Goal: Task Accomplishment & Management: Use online tool/utility

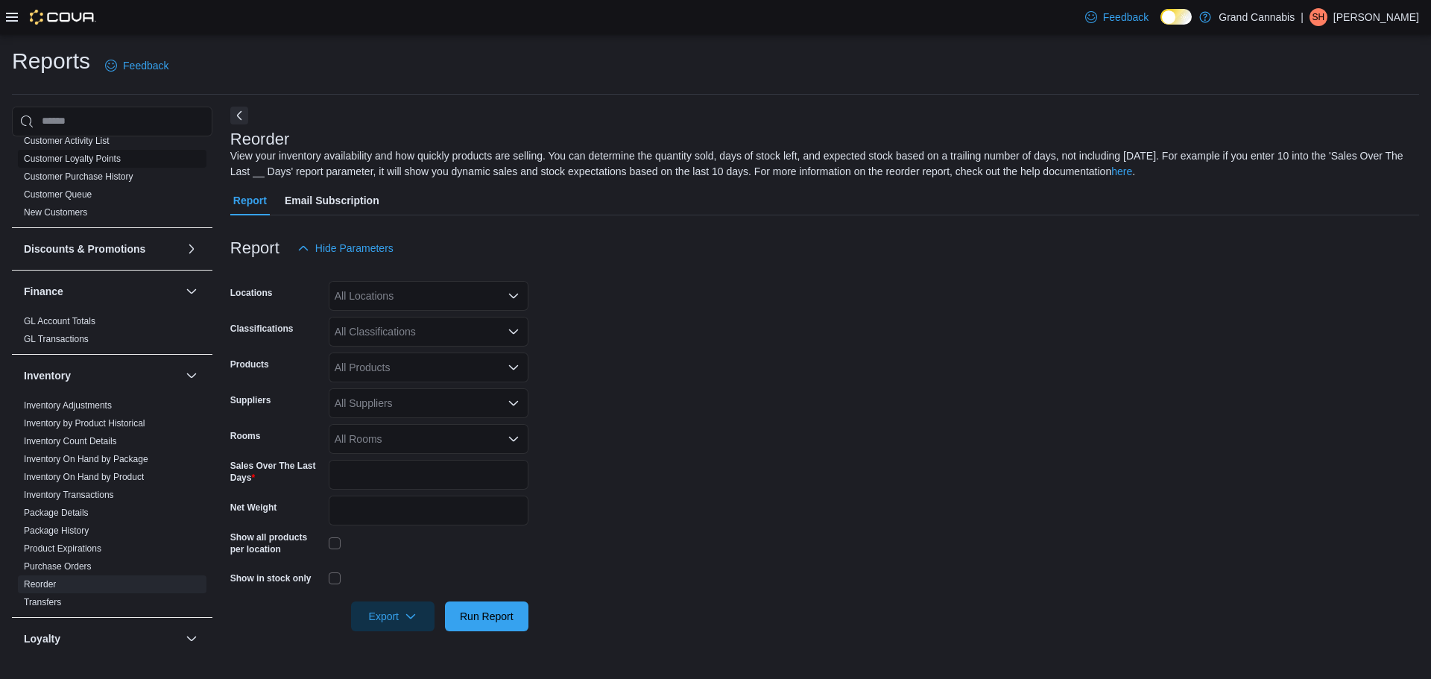
scroll to position [373, 0]
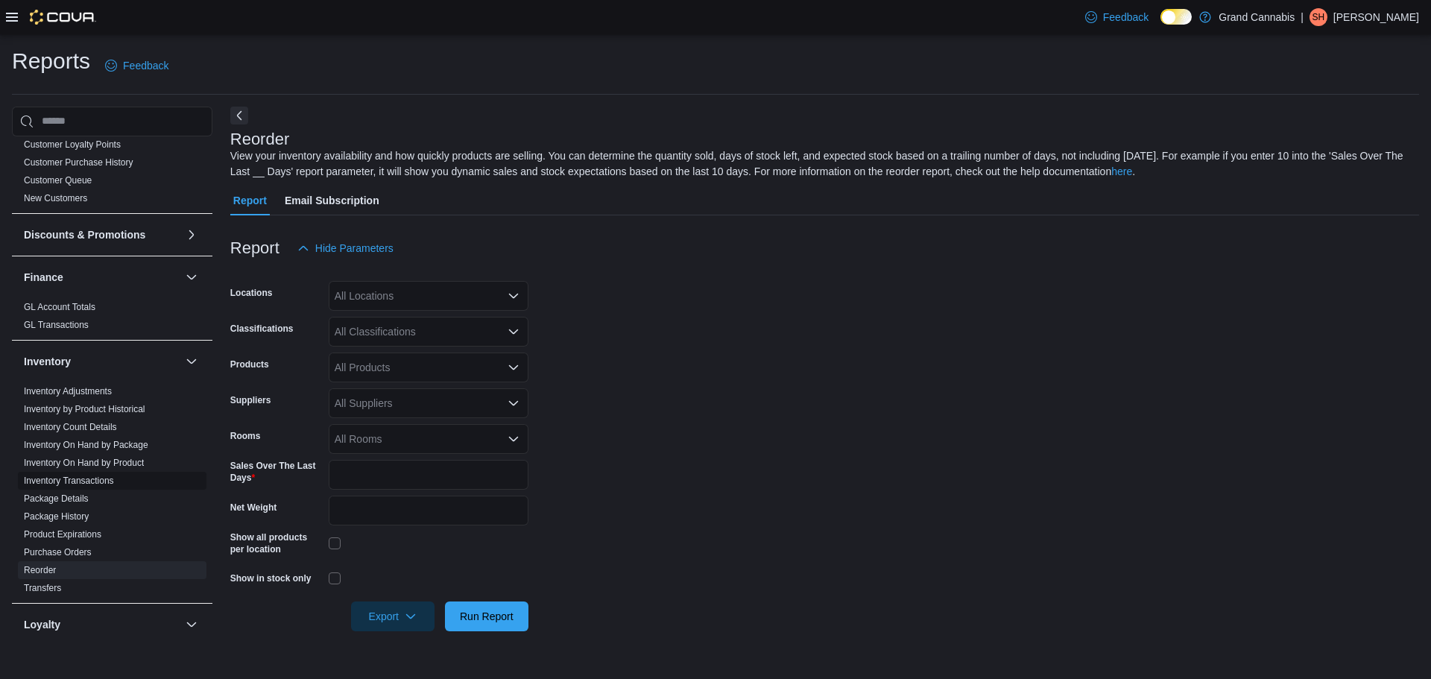
click at [90, 475] on link "Inventory Transactions" at bounding box center [69, 480] width 90 height 10
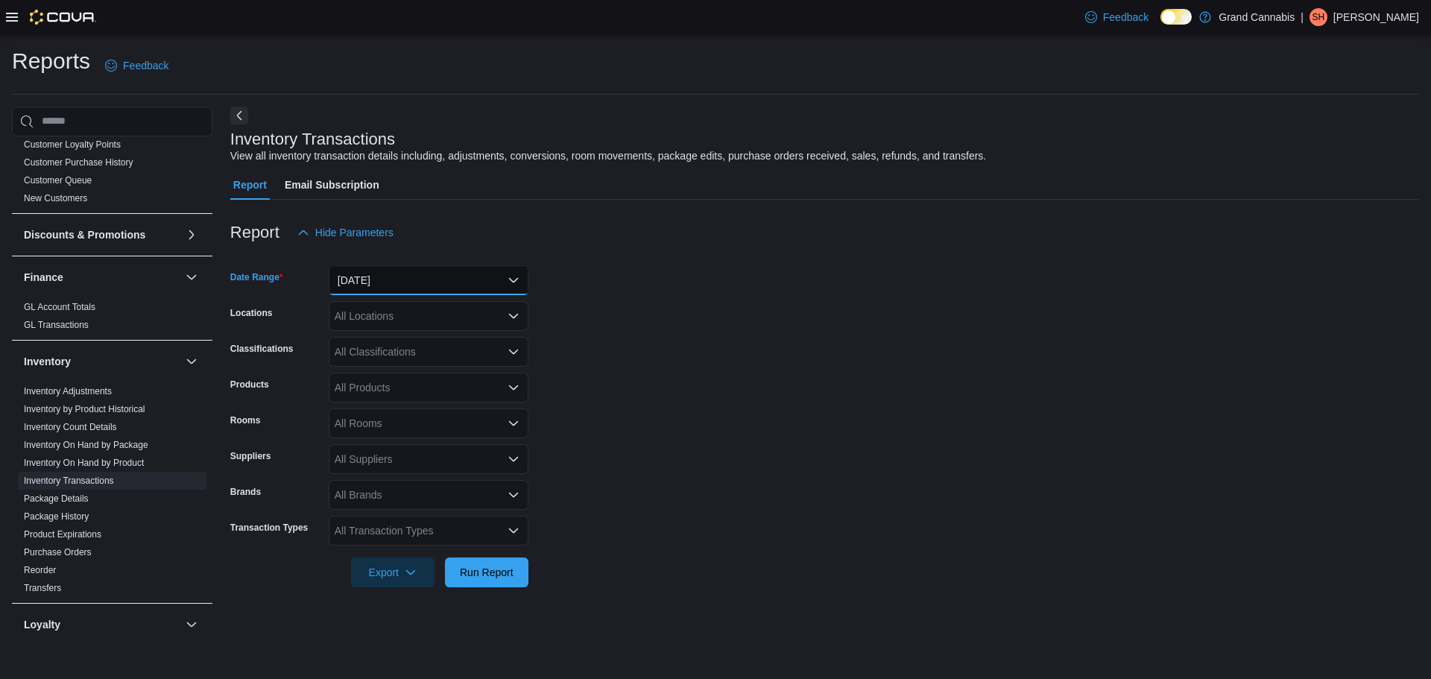
click at [445, 271] on button "[DATE]" at bounding box center [429, 280] width 200 height 30
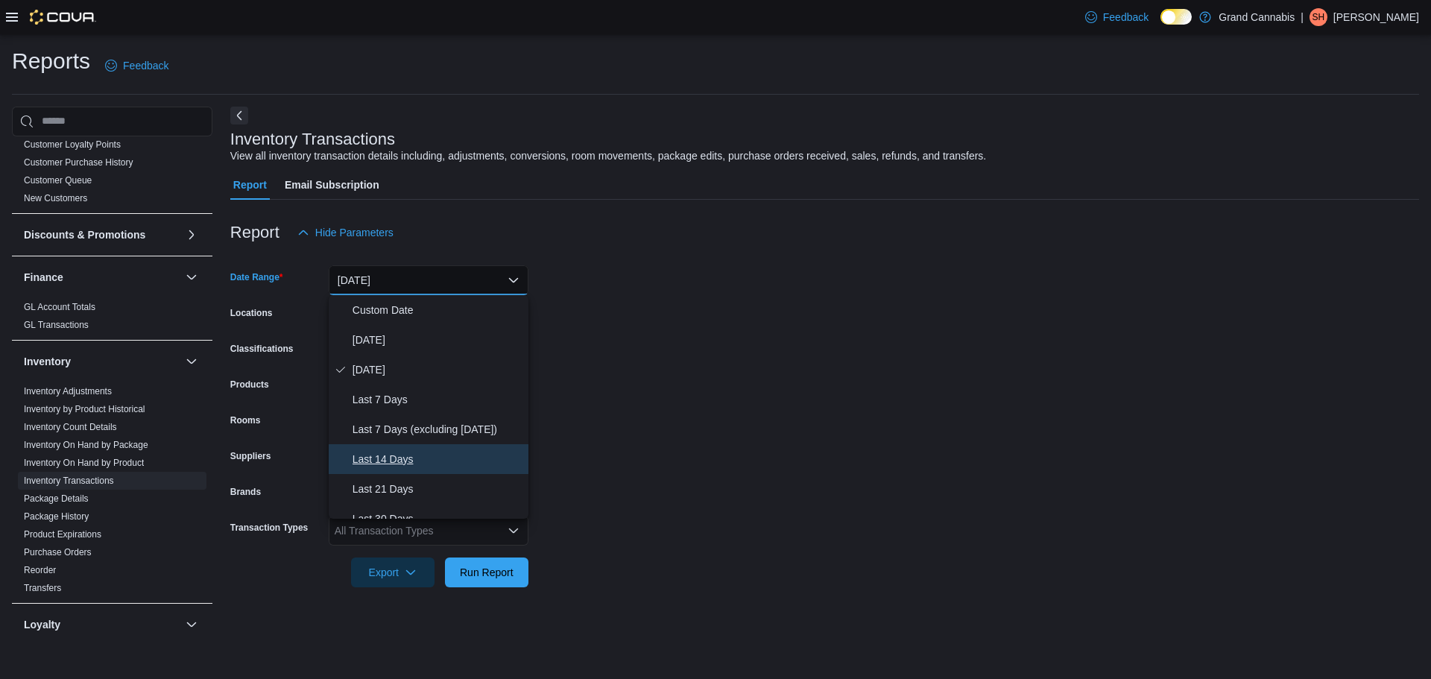
click at [419, 458] on span "Last 14 Days" at bounding box center [437, 459] width 170 height 18
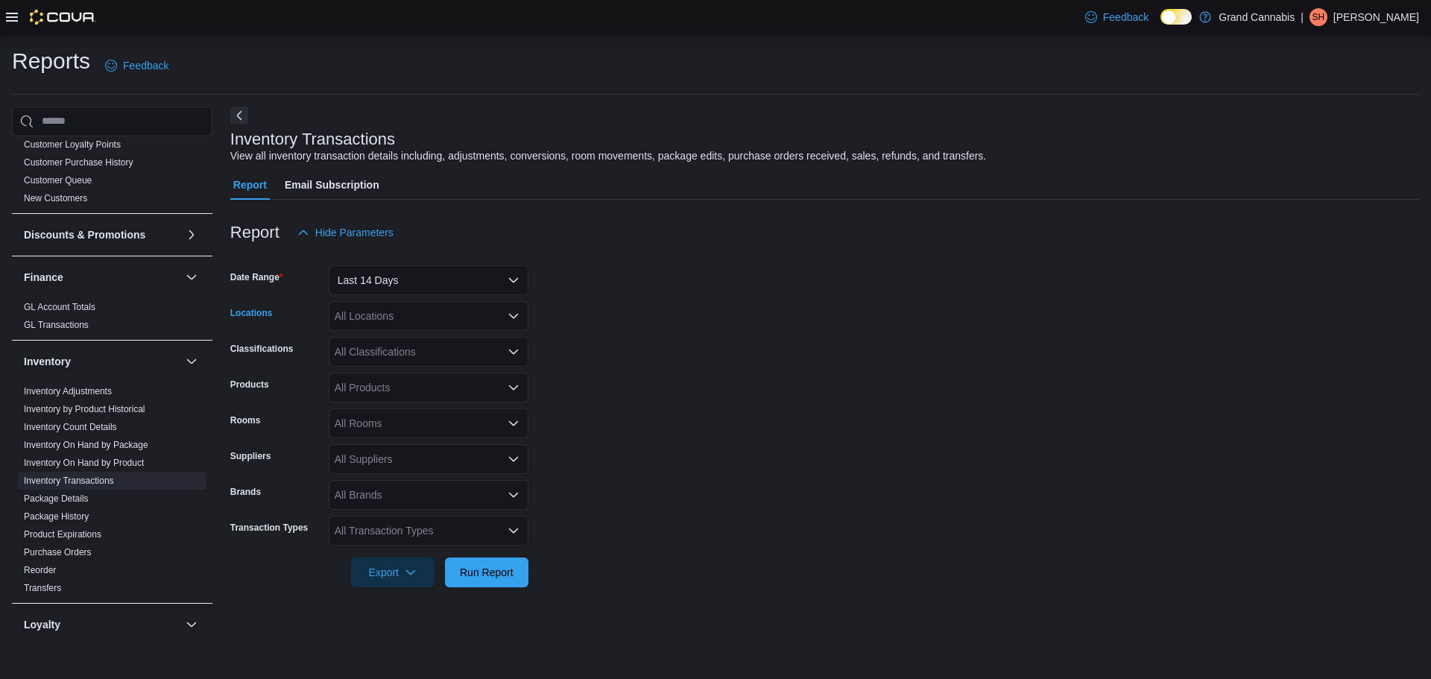
click at [417, 319] on div "All Locations" at bounding box center [429, 316] width 200 height 30
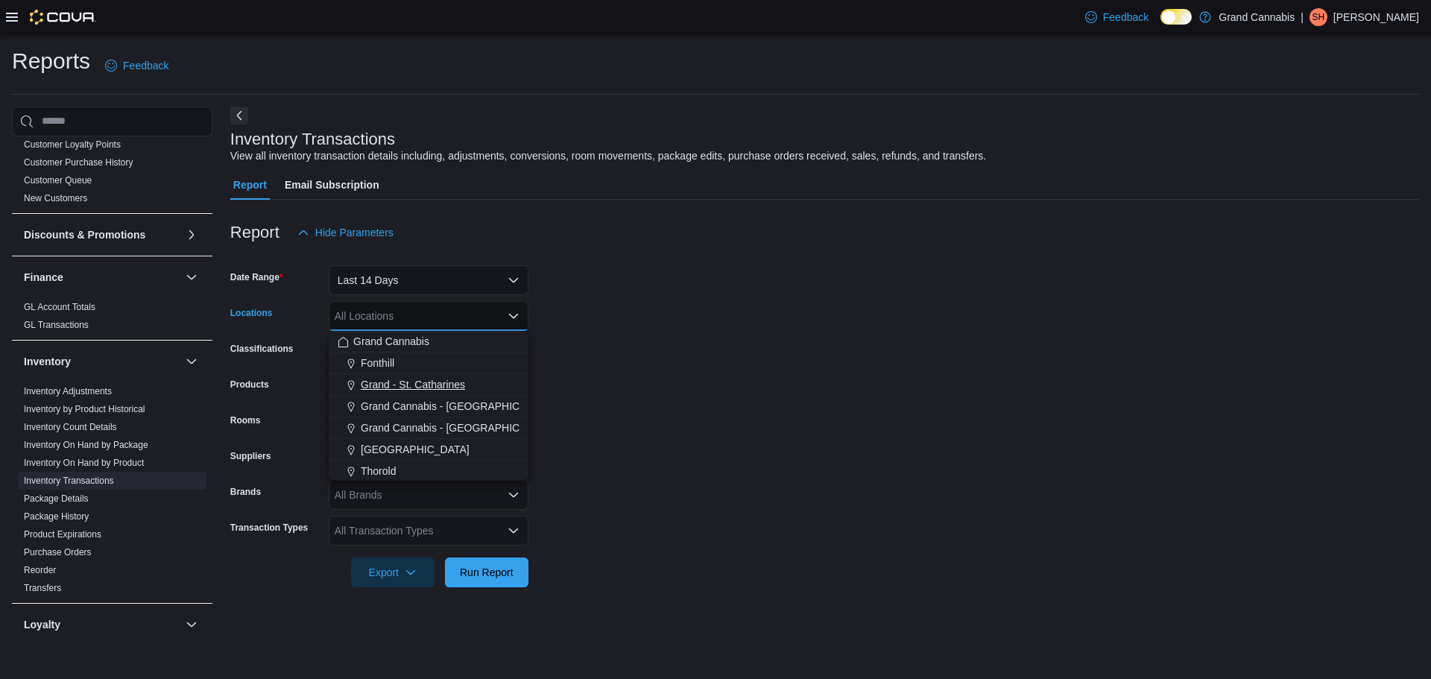
click at [416, 386] on span "Grand - St. Catharines" at bounding box center [413, 384] width 104 height 15
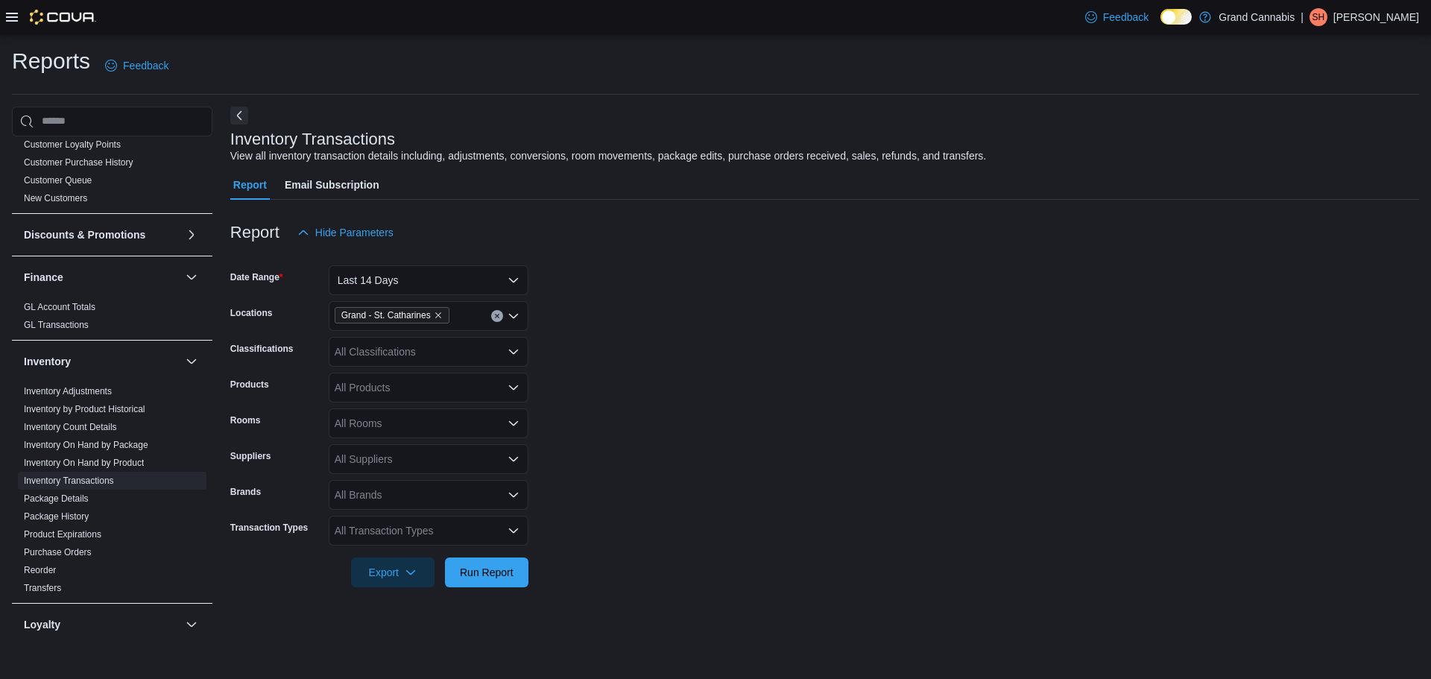
click at [653, 326] on form "Date Range Last 14 Days Locations Grand - St. Catharines Classifications All Cl…" at bounding box center [824, 417] width 1188 height 340
click at [421, 351] on div "All Classifications" at bounding box center [429, 352] width 200 height 30
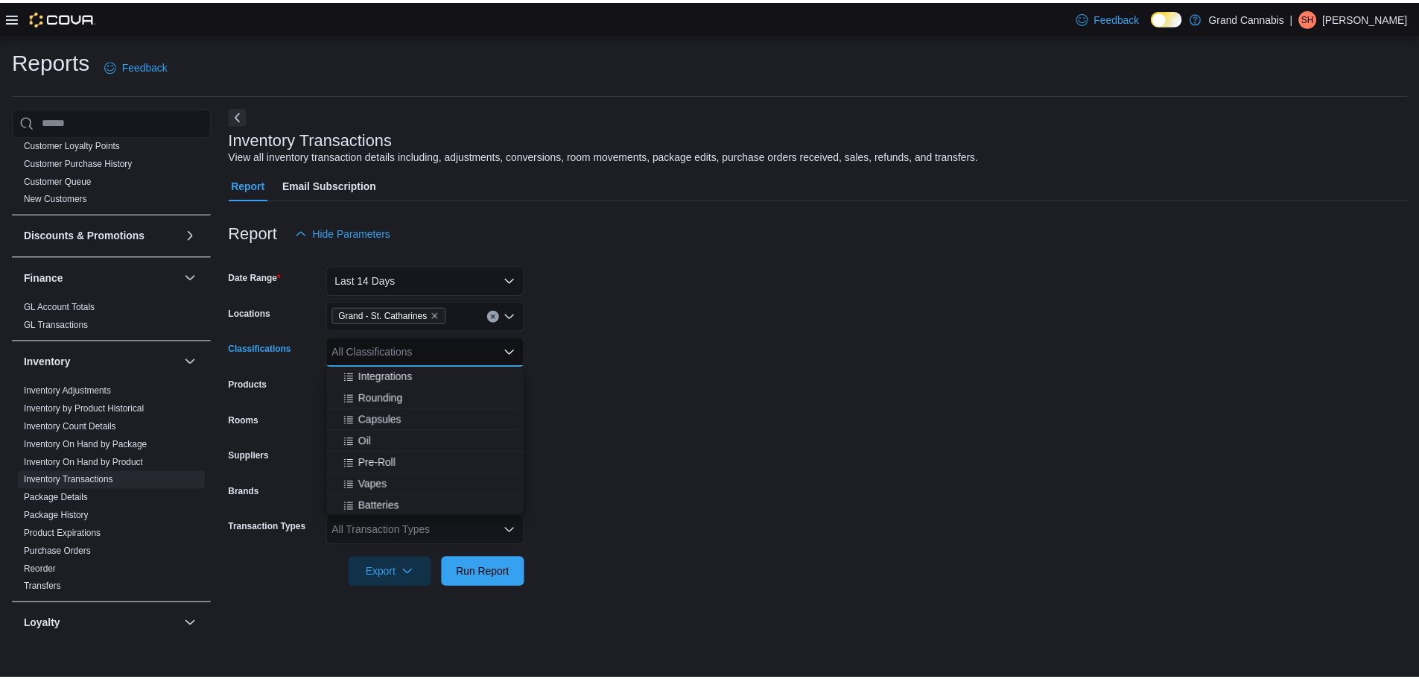
scroll to position [224, 0]
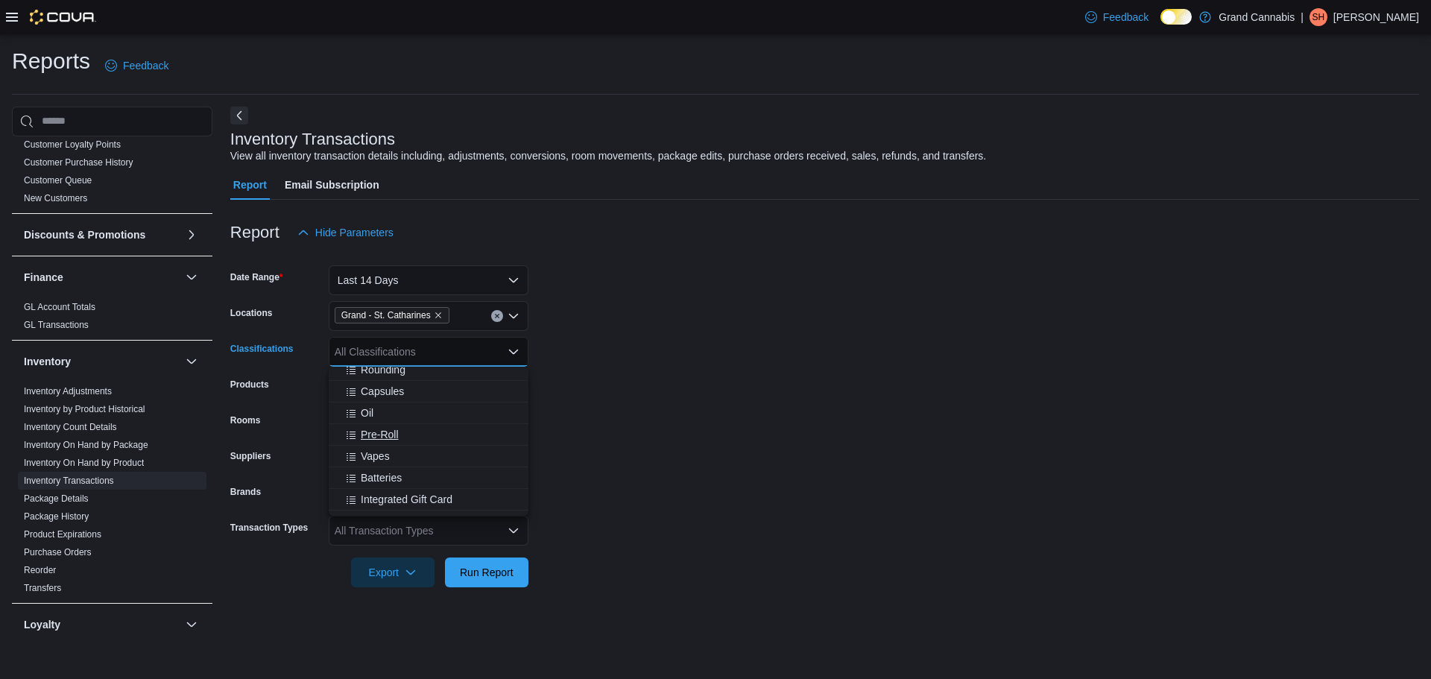
click at [394, 435] on span "Pre-Roll" at bounding box center [380, 434] width 38 height 15
click at [592, 379] on form "Date Range Last 14 Days Locations [GEOGRAPHIC_DATA] Classifications Pre-Roll Co…" at bounding box center [824, 417] width 1188 height 340
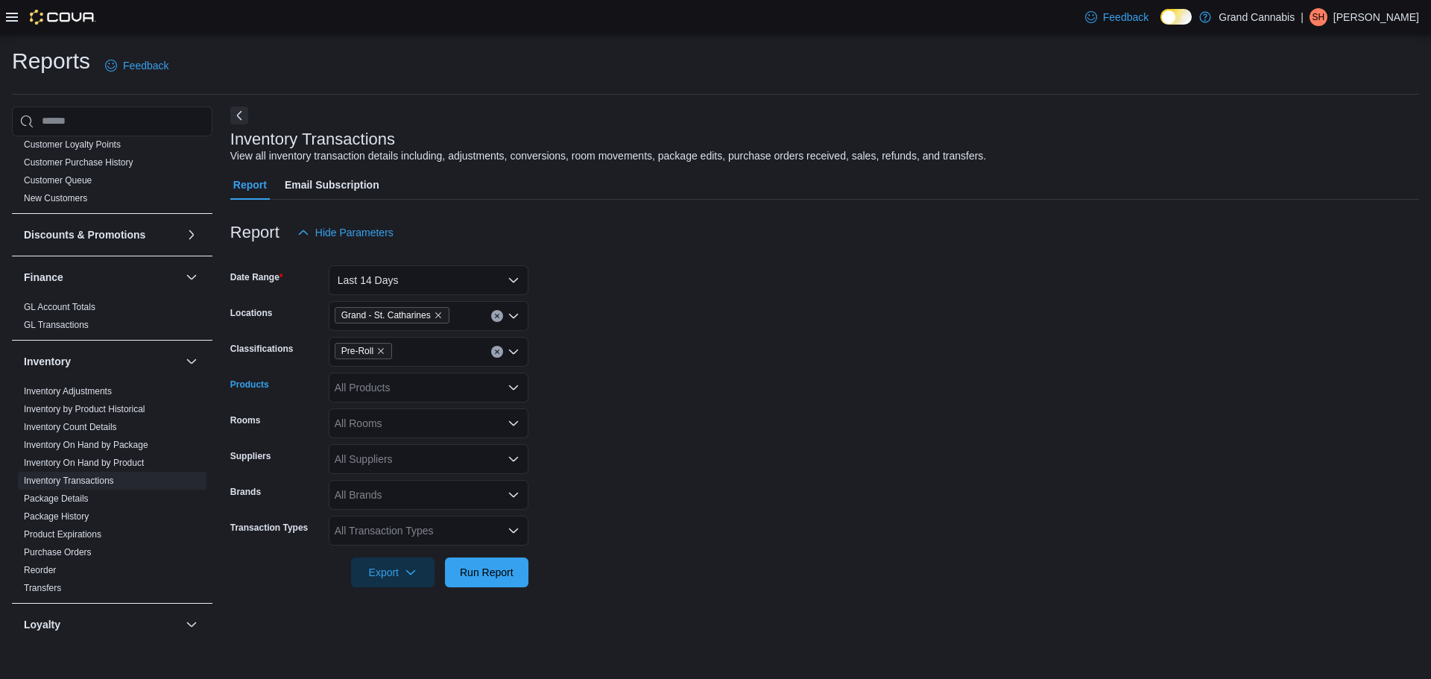
click at [453, 384] on div "All Products" at bounding box center [429, 388] width 200 height 30
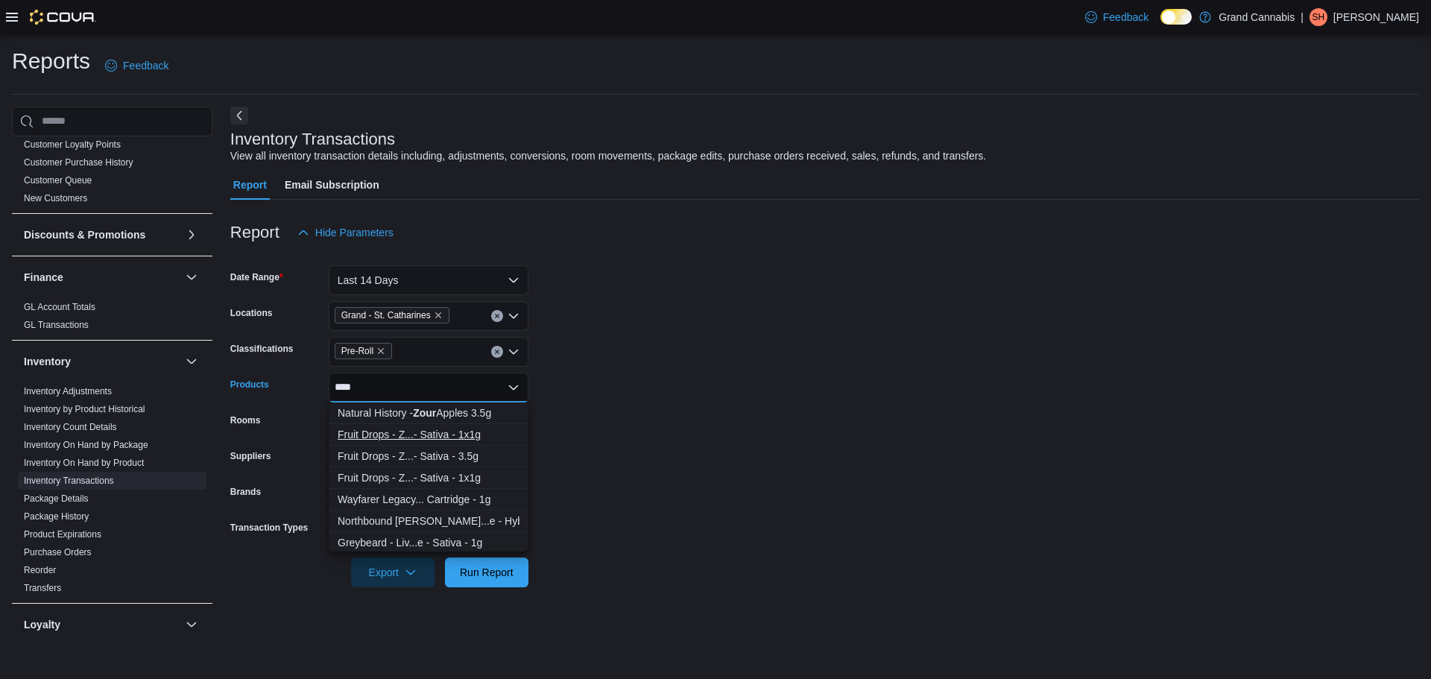
type input "****"
click at [412, 437] on div "Fruit Drops - Z...- Sativa - 1x1g" at bounding box center [429, 434] width 182 height 15
click at [817, 420] on form "Date Range Last 14 Days Locations Grand - [GEOGRAPHIC_DATA] Classifications Pre…" at bounding box center [824, 417] width 1188 height 340
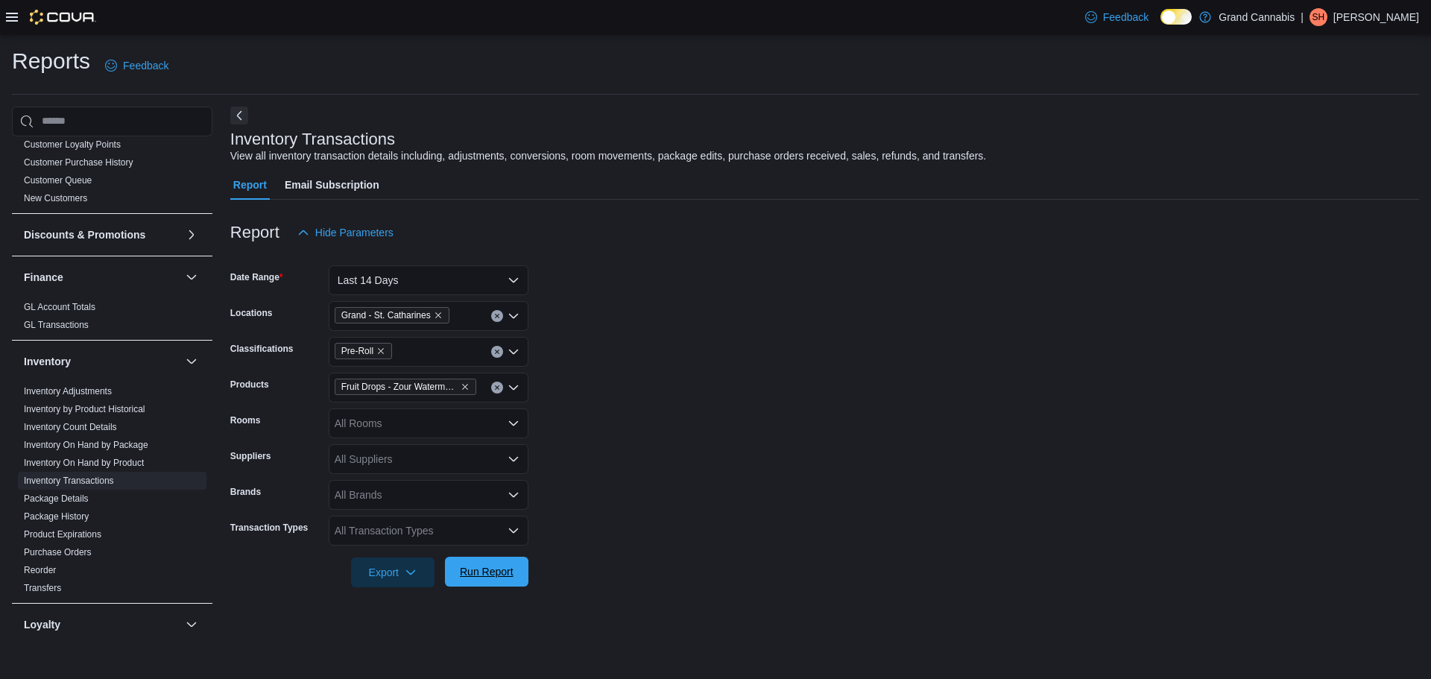
click at [498, 573] on span "Run Report" at bounding box center [487, 571] width 54 height 15
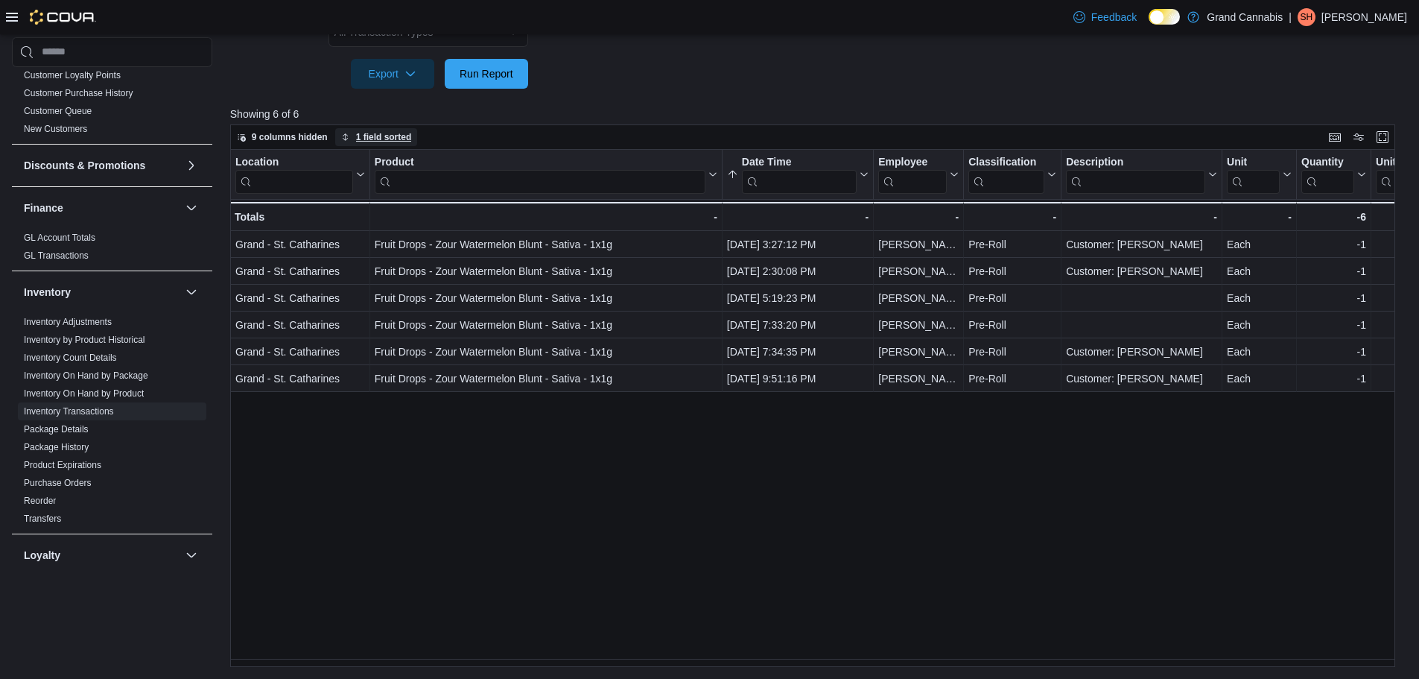
click at [362, 145] on span "1 field sorted" at bounding box center [376, 137] width 71 height 18
click at [321, 141] on span "9 columns hidden" at bounding box center [290, 137] width 76 height 12
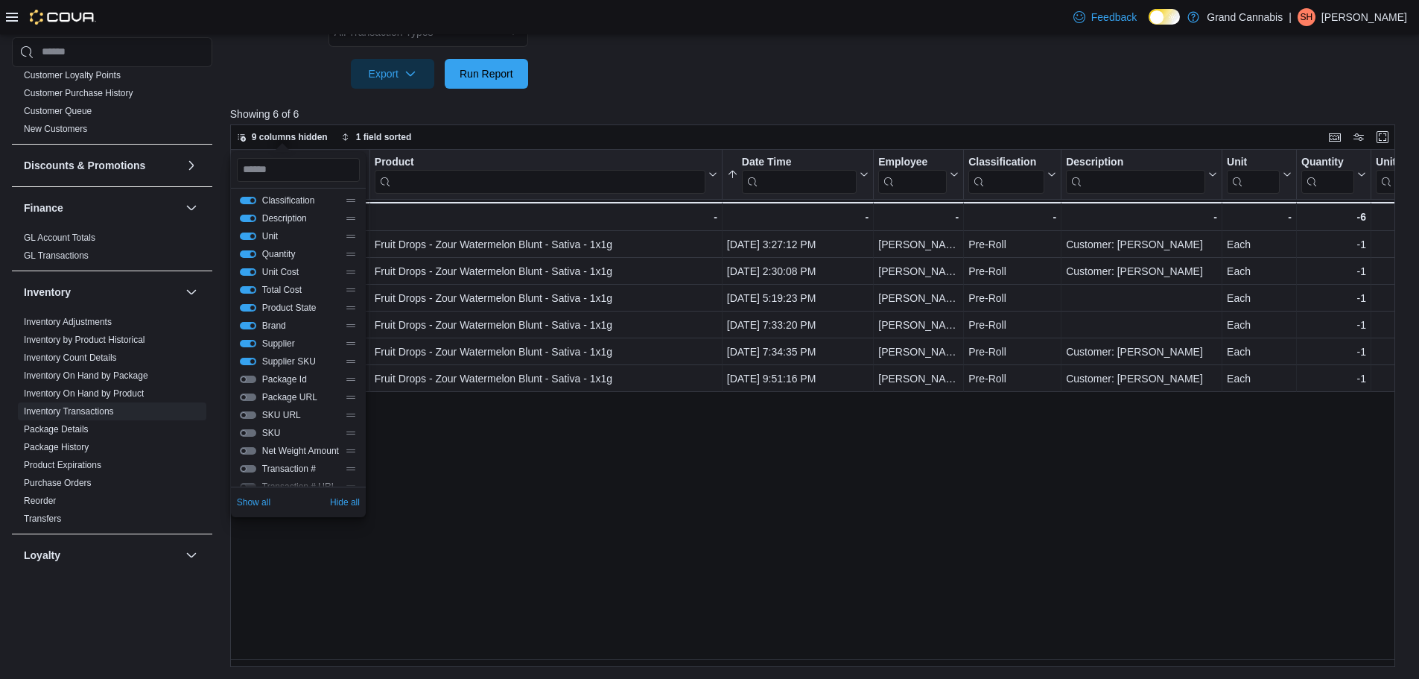
scroll to position [125, 0]
click at [247, 453] on button "Transaction Type" at bounding box center [248, 453] width 16 height 7
click at [537, 504] on div "Location Click to view column header actions Product Click to view column heade…" at bounding box center [818, 409] width 1177 height 518
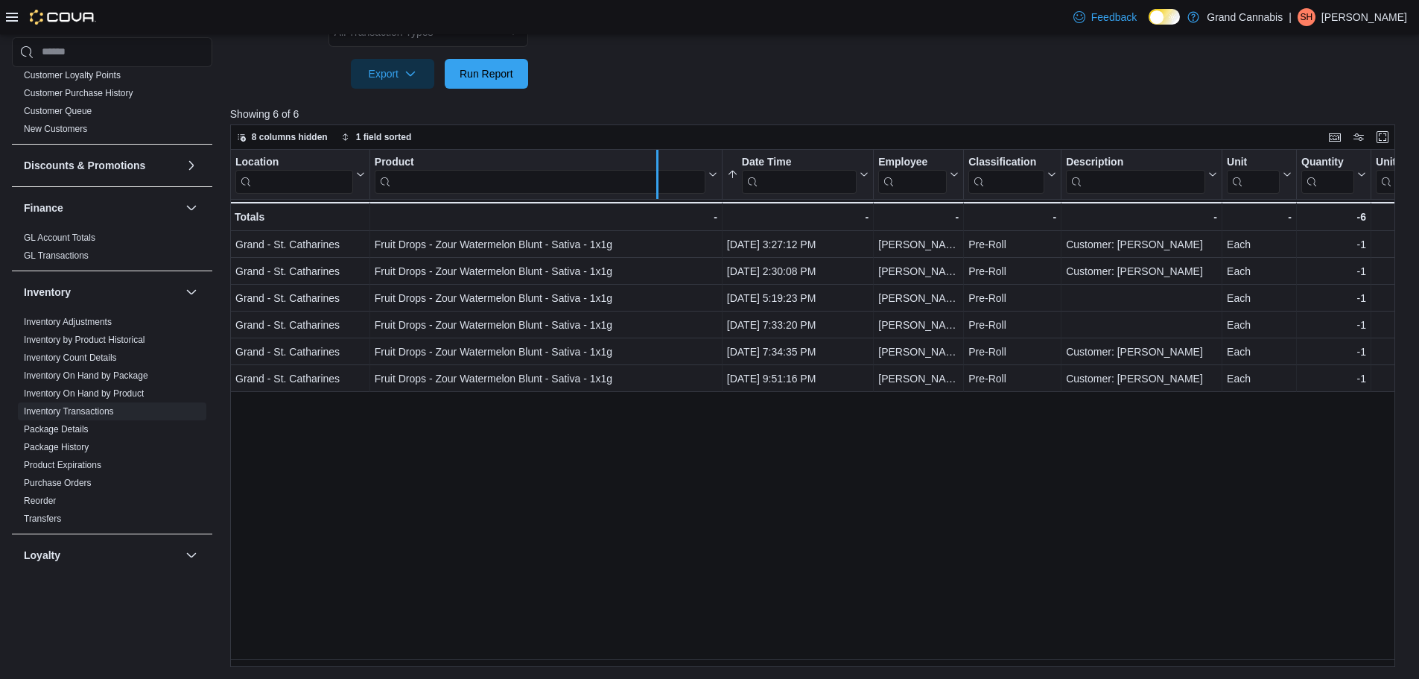
drag, startPoint x: 724, startPoint y: 164, endPoint x: 659, endPoint y: 165, distance: 64.8
click at [659, 165] on div at bounding box center [657, 174] width 12 height 49
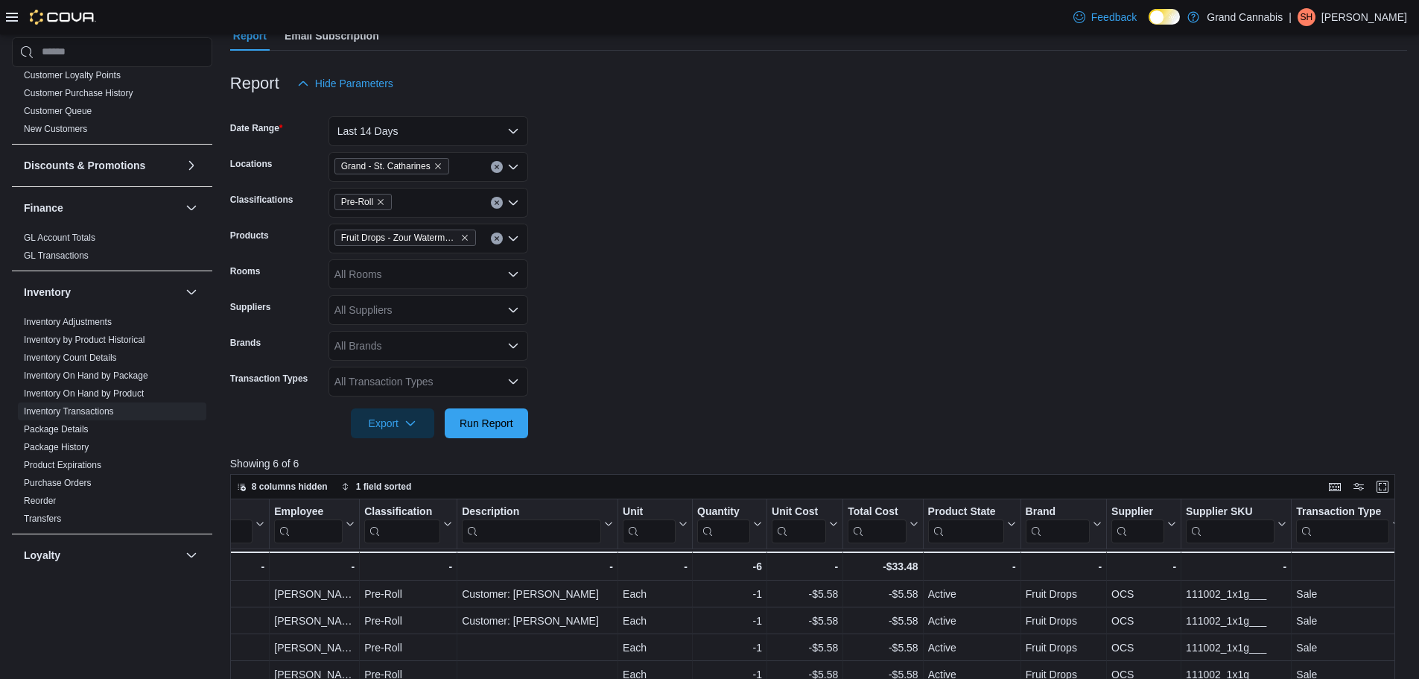
scroll to position [126, 0]
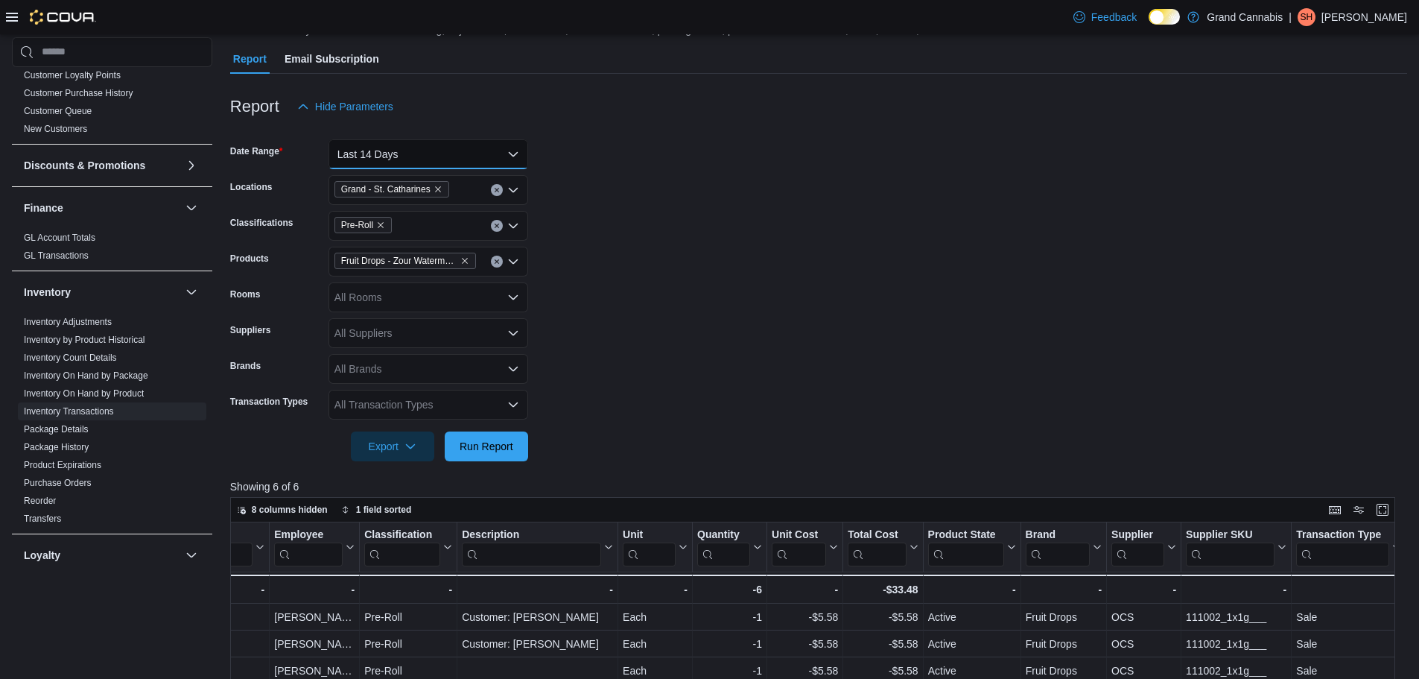
click at [420, 147] on button "Last 14 Days" at bounding box center [429, 154] width 200 height 30
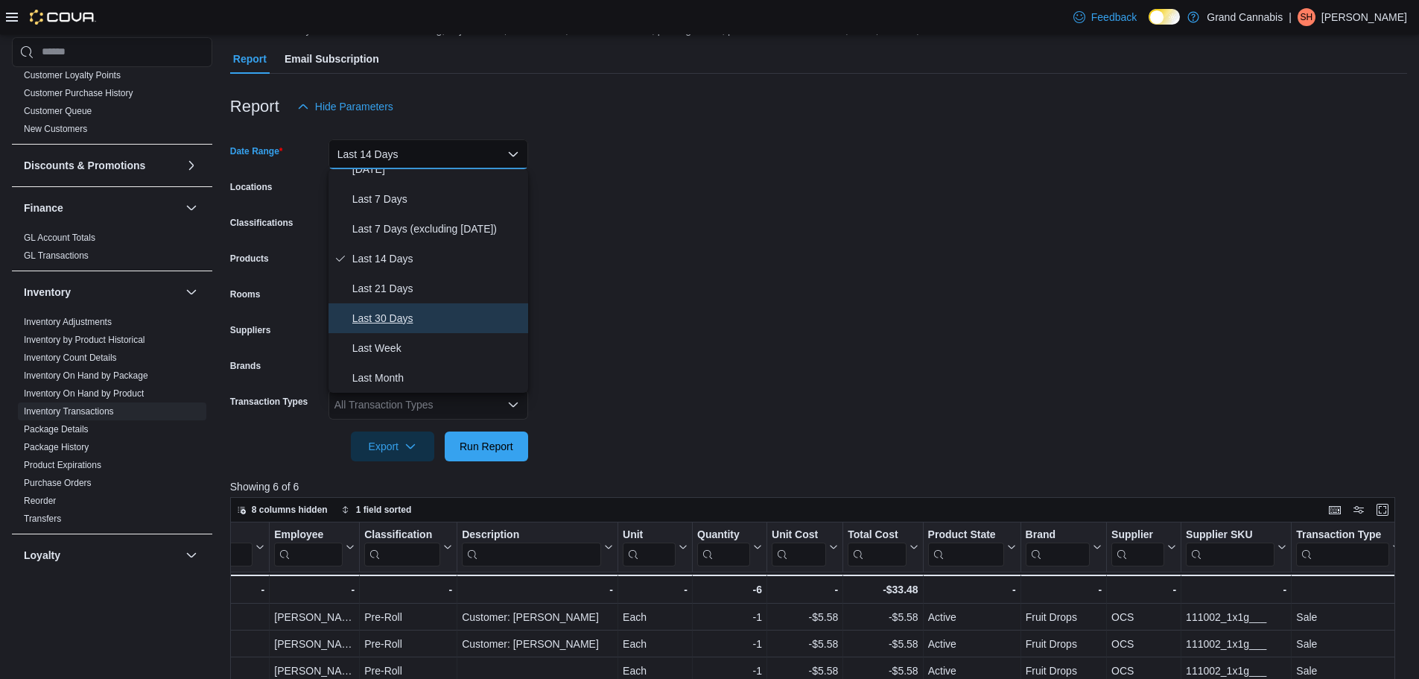
click at [411, 312] on span "Last 30 Days" at bounding box center [437, 318] width 170 height 18
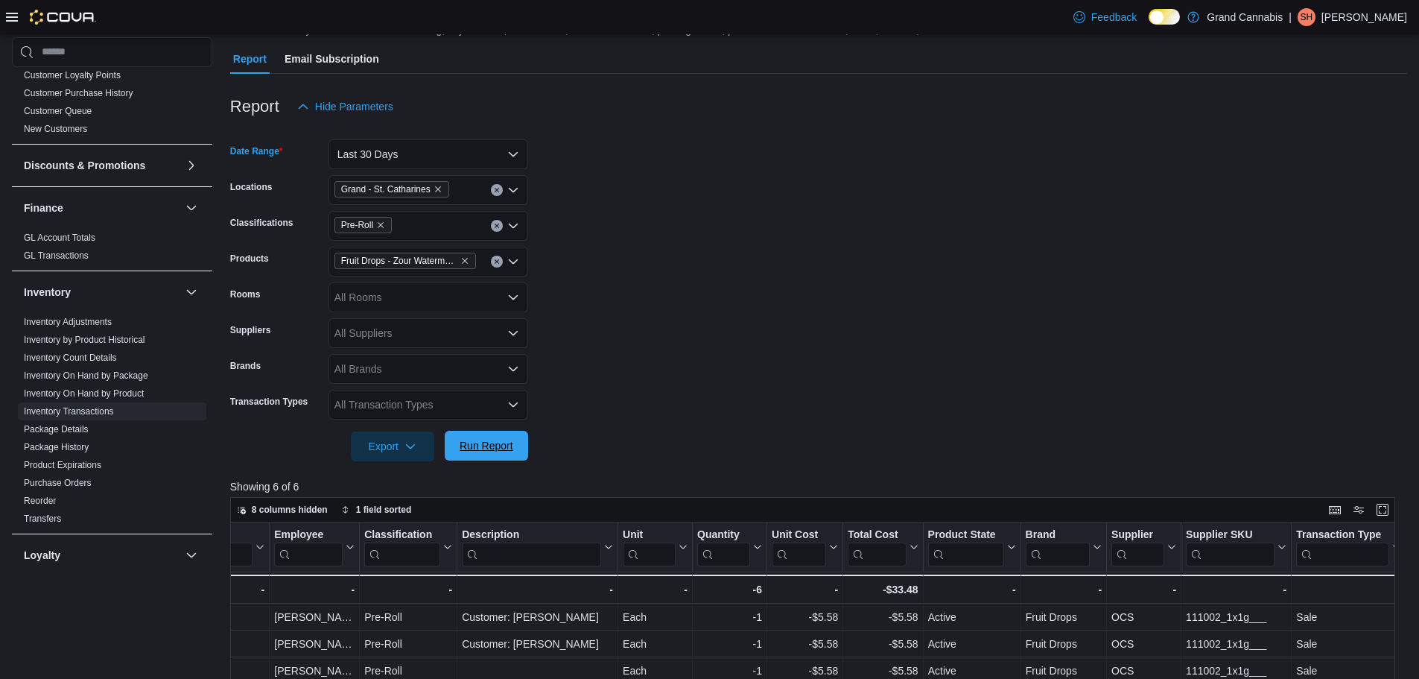
click at [471, 446] on span "Run Report" at bounding box center [487, 445] width 54 height 15
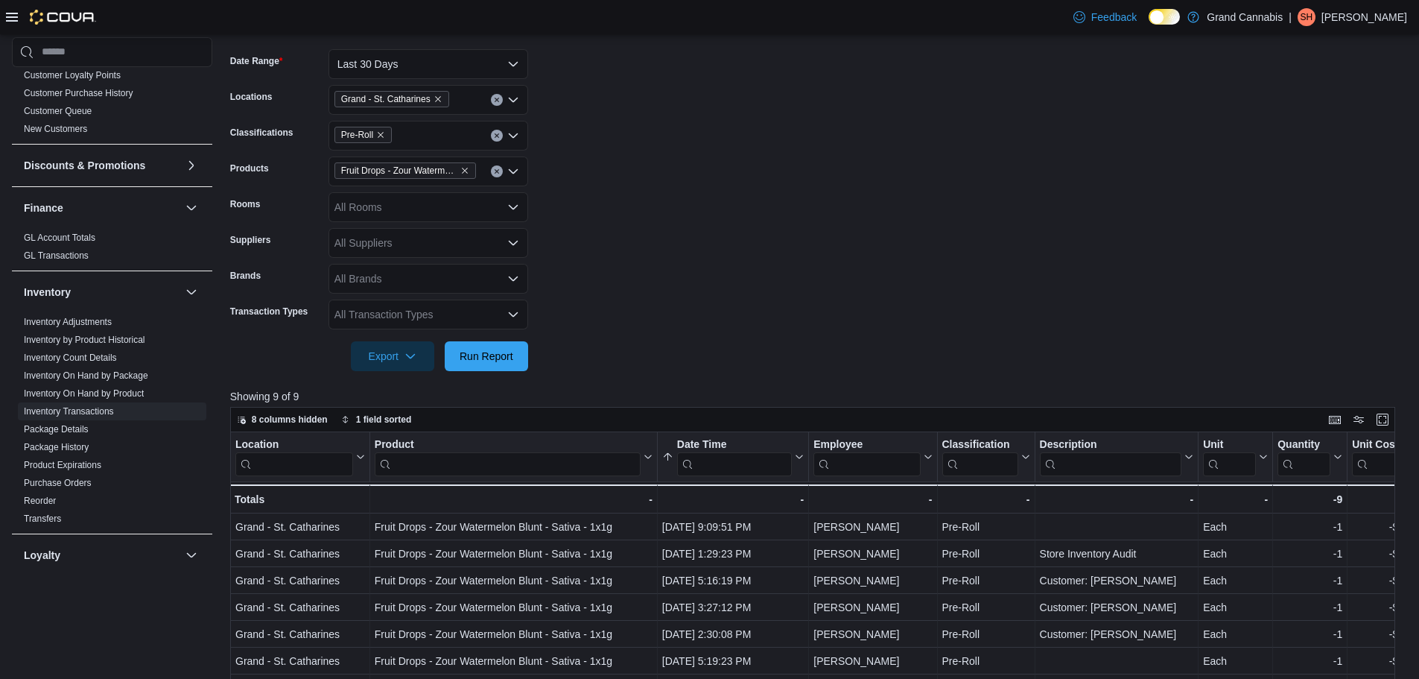
scroll to position [200, 0]
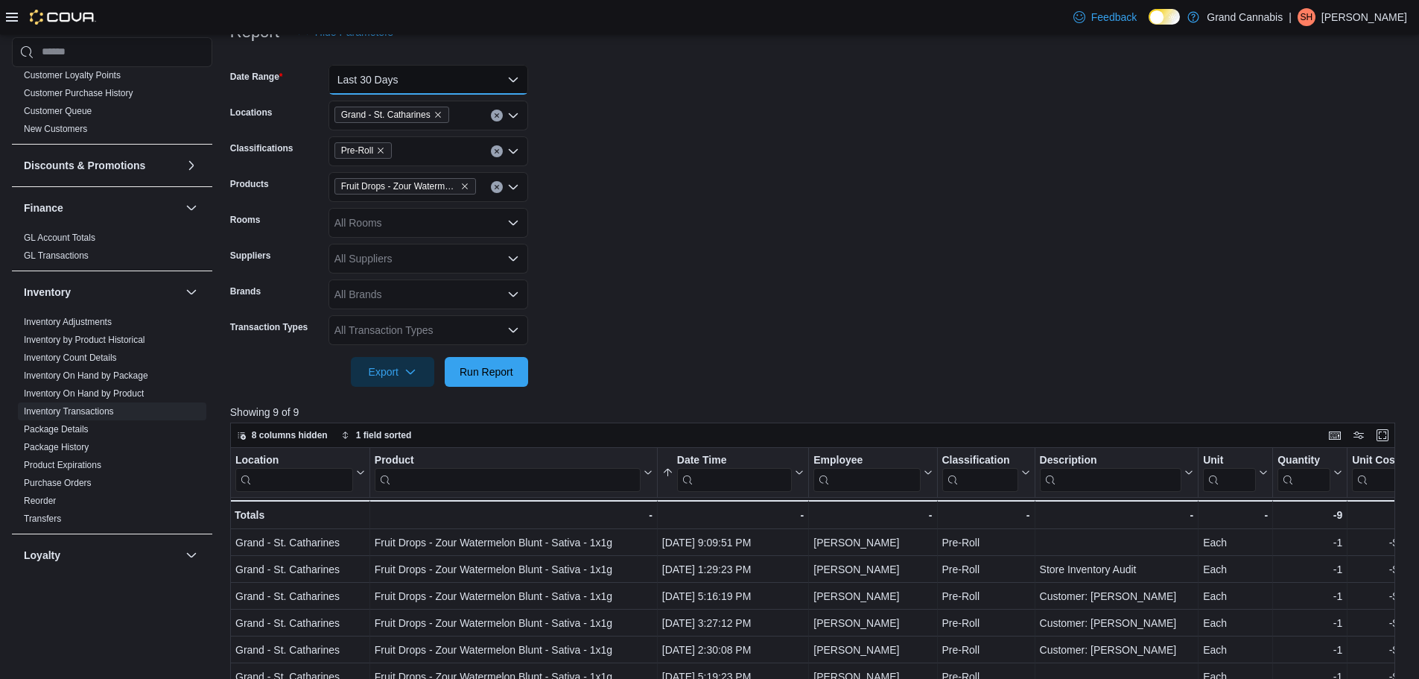
click at [514, 76] on button "Last 30 Days" at bounding box center [429, 80] width 200 height 30
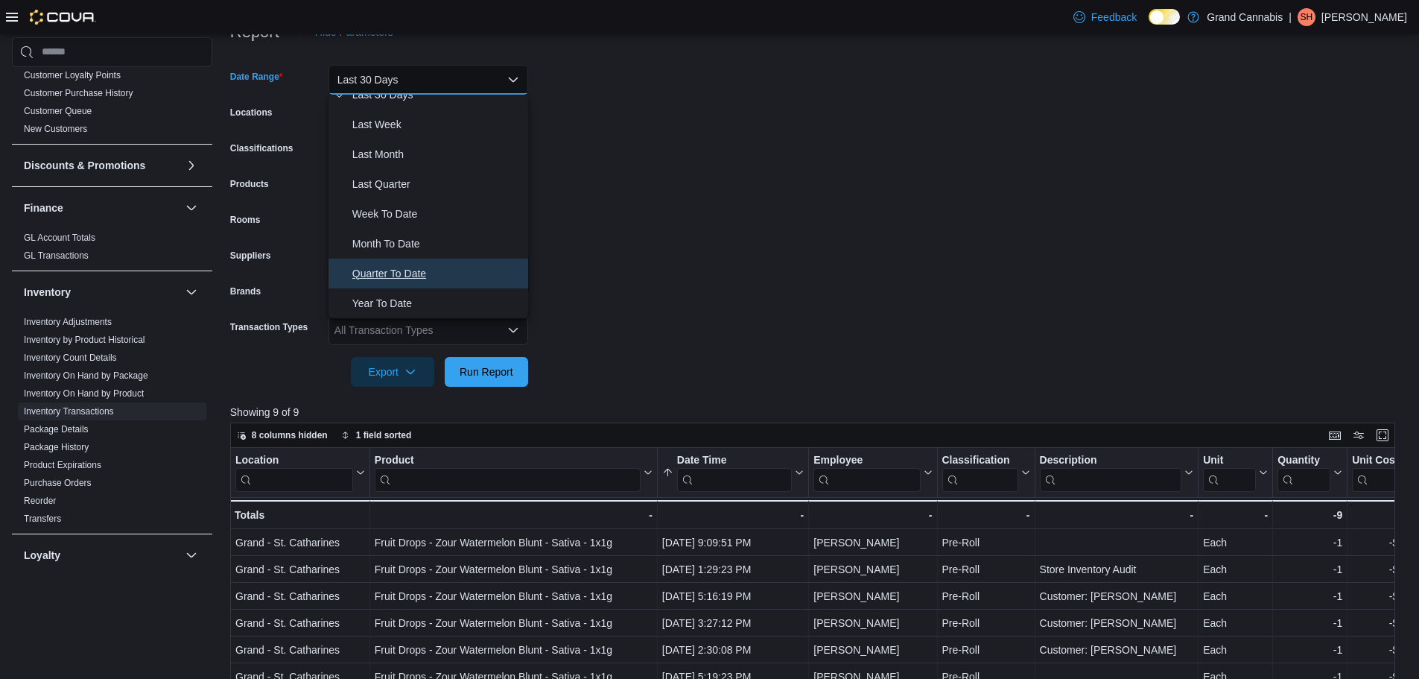
click at [414, 274] on span "Quarter To Date" at bounding box center [437, 274] width 170 height 18
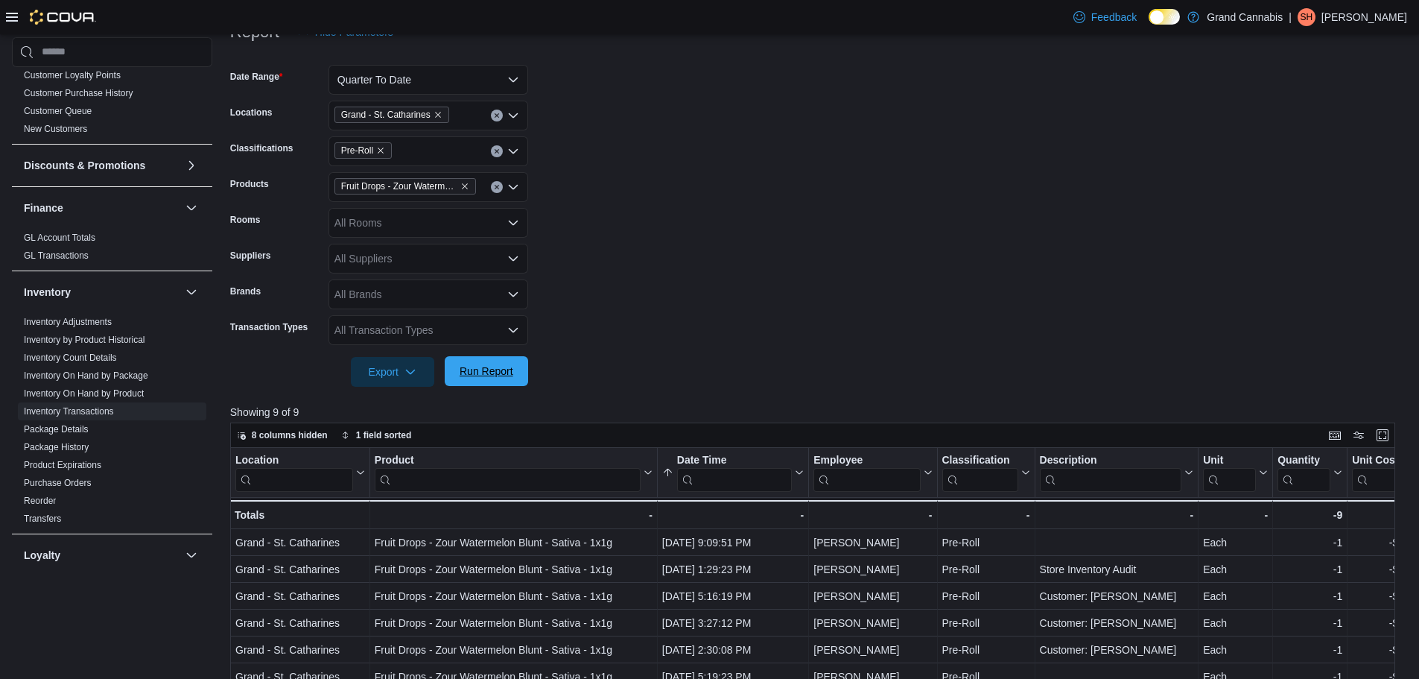
click at [507, 366] on span "Run Report" at bounding box center [487, 371] width 54 height 15
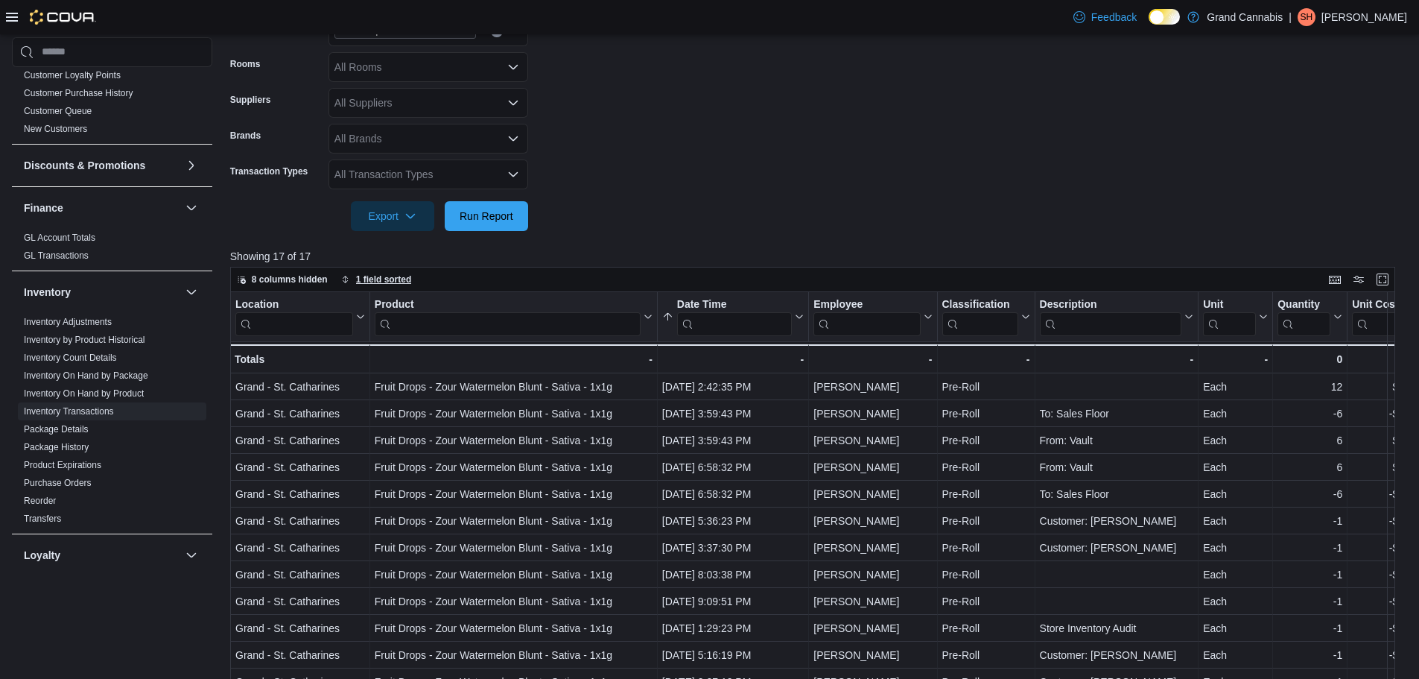
scroll to position [349, 0]
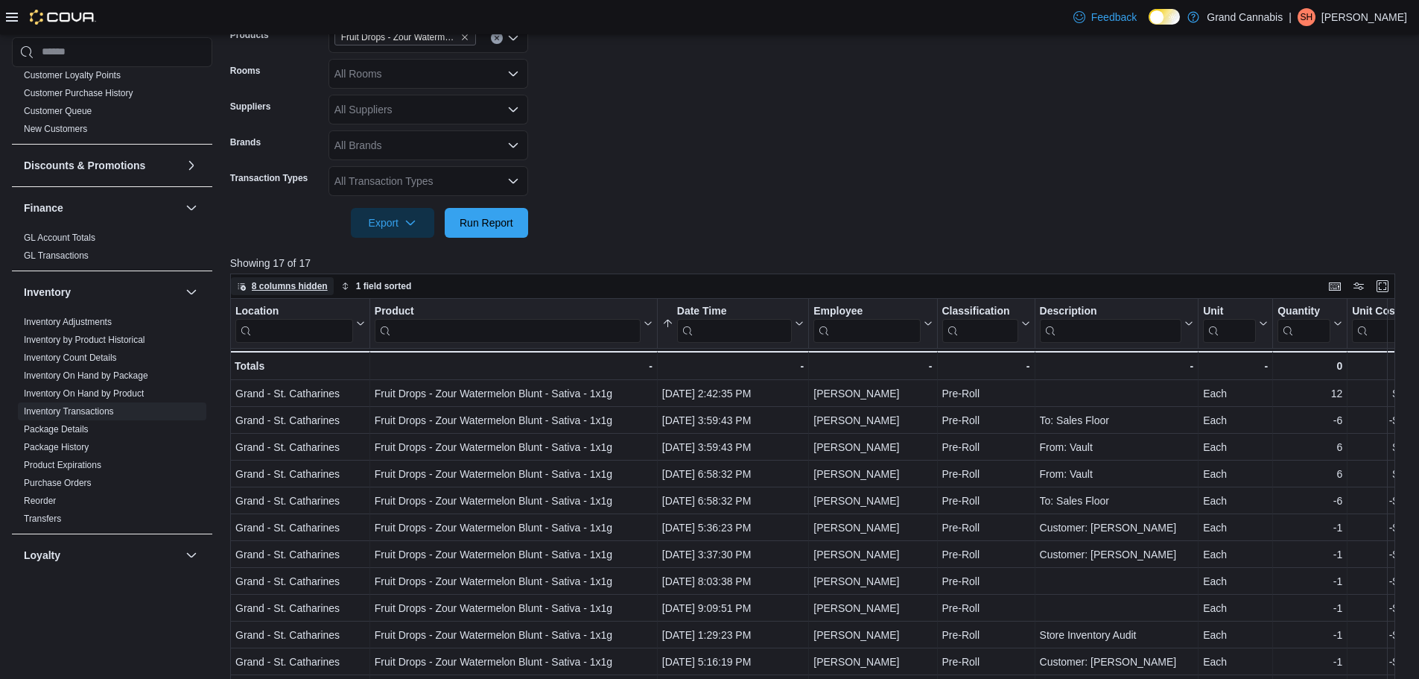
click at [315, 280] on span "8 columns hidden" at bounding box center [290, 286] width 76 height 12
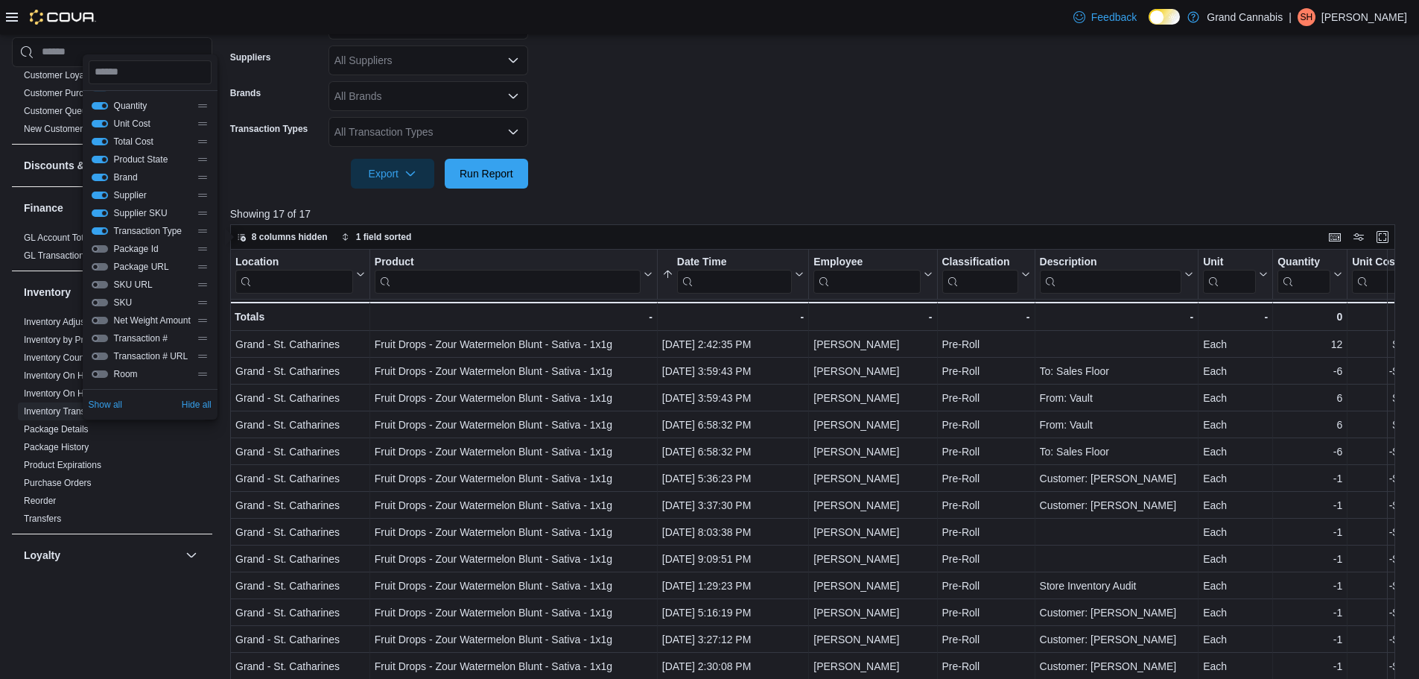
scroll to position [424, 0]
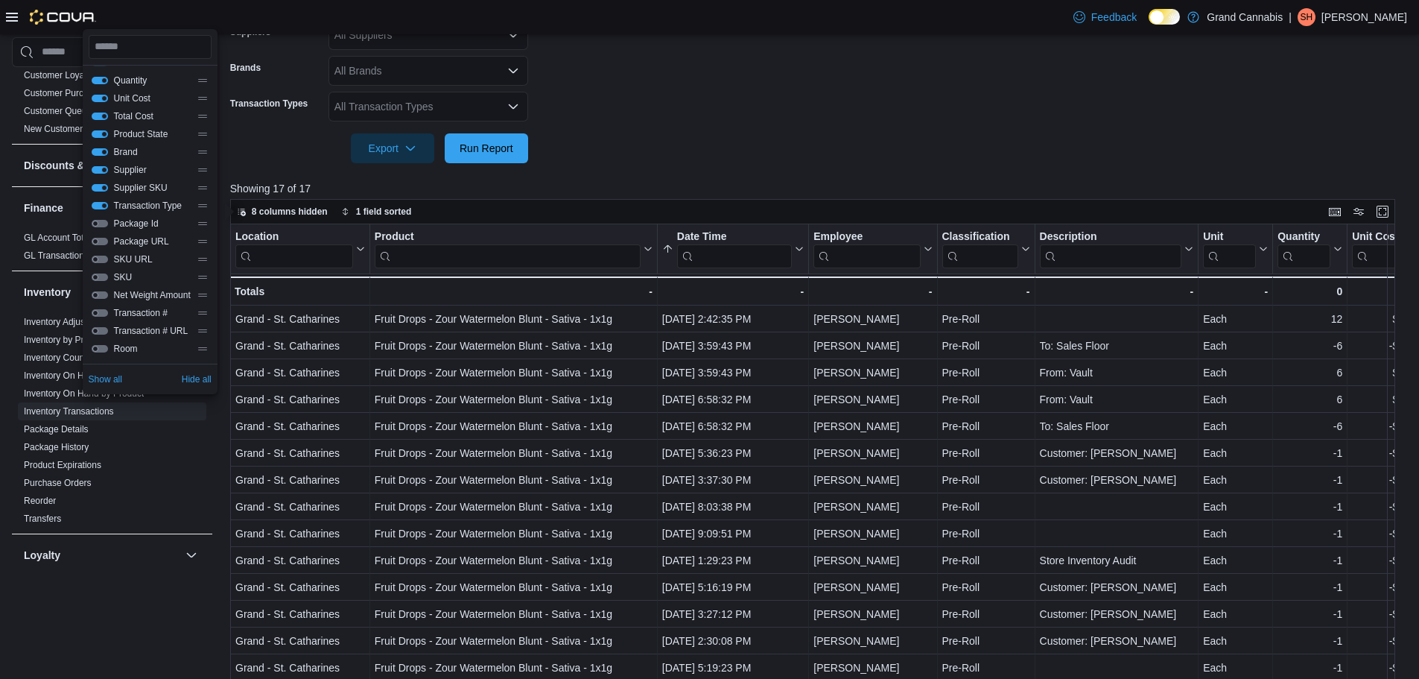
click at [102, 218] on div "Package Id" at bounding box center [150, 224] width 117 height 12
click at [102, 220] on button "Package Id" at bounding box center [100, 223] width 16 height 7
click at [501, 145] on span "Run Report" at bounding box center [487, 147] width 54 height 15
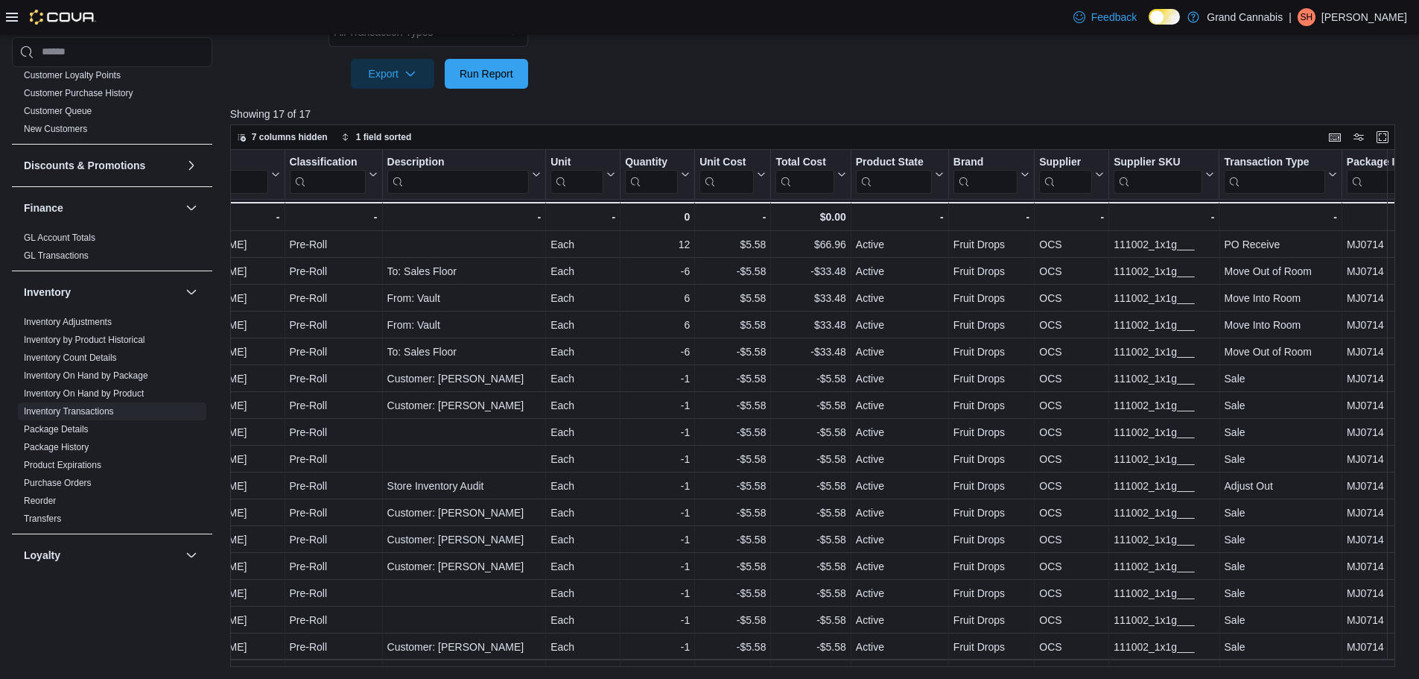
scroll to position [0, 680]
